Goal: Complete application form

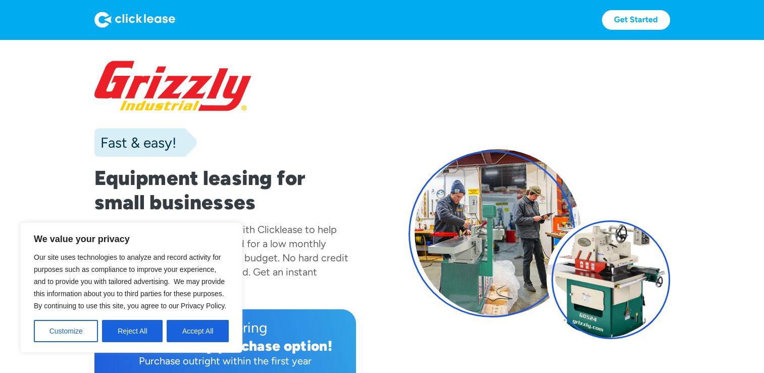
click at [121, 328] on button "Reject All" at bounding box center [132, 331] width 61 height 22
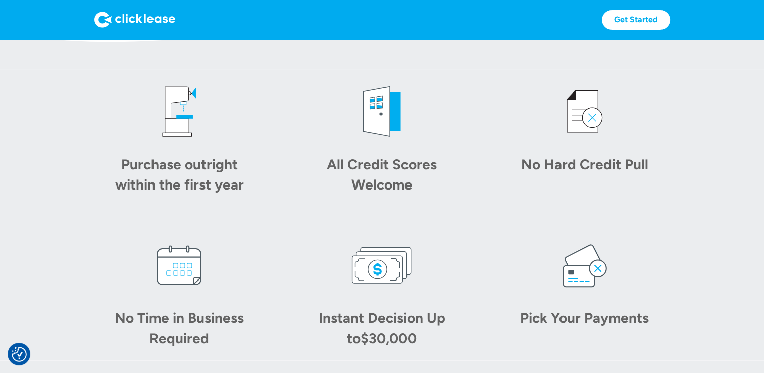
scroll to position [482, 0]
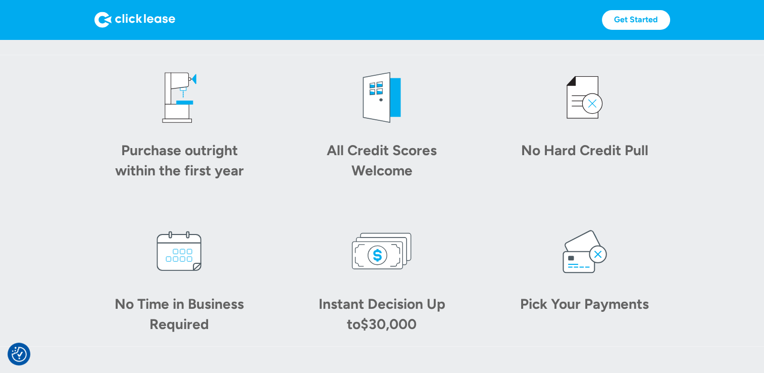
click at [177, 110] on img at bounding box center [179, 97] width 61 height 61
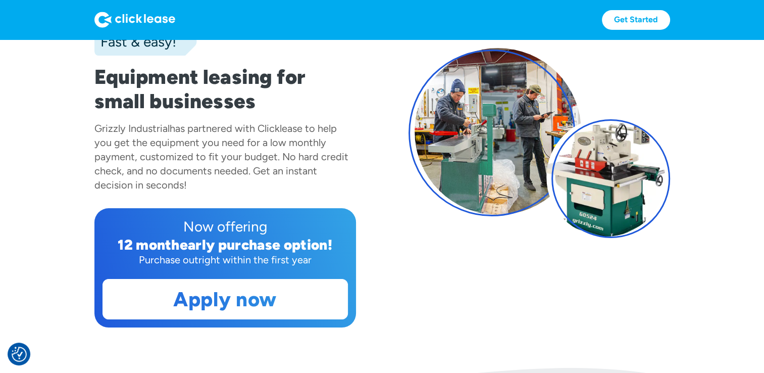
scroll to position [103, 0]
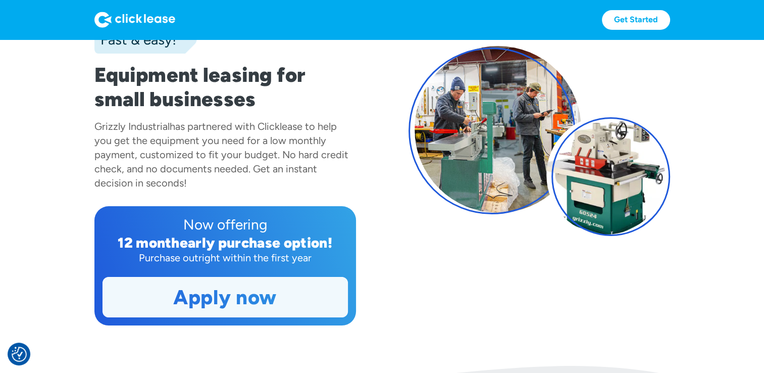
click at [234, 302] on link "Apply now" at bounding box center [225, 296] width 244 height 39
